Goal: Information Seeking & Learning: Learn about a topic

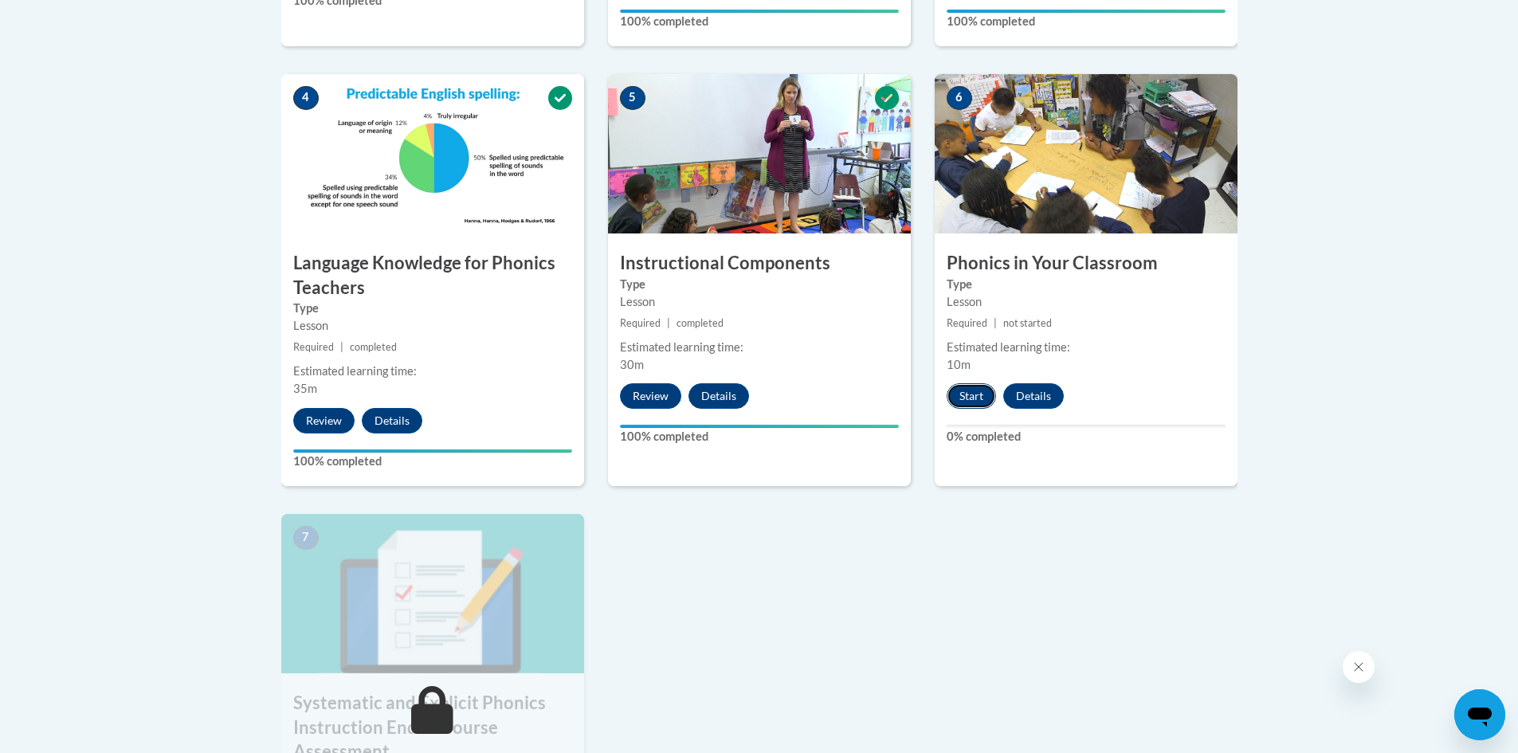
click at [972, 386] on button "Start" at bounding box center [970, 395] width 49 height 25
